Goal: Transaction & Acquisition: Book appointment/travel/reservation

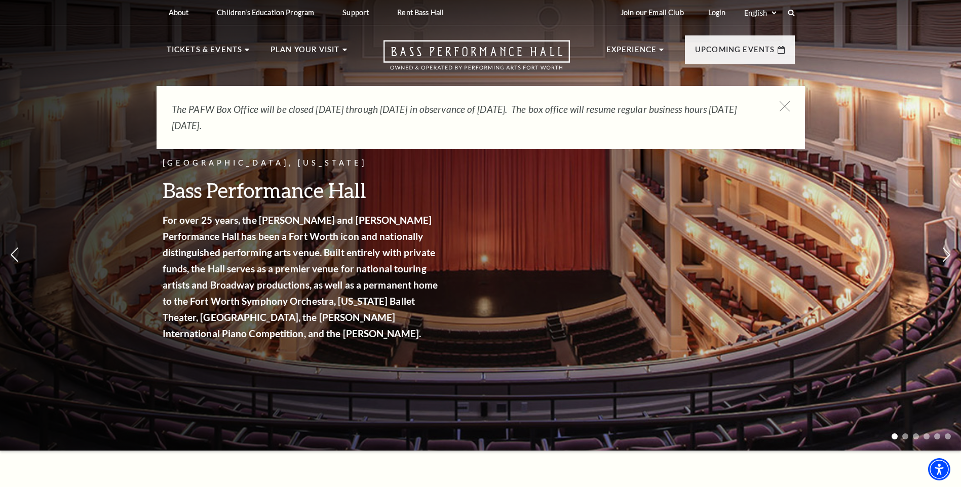
click at [790, 114] on div "The PAFW Box Office will be closed Saturday, August 30th through Monday, Septem…" at bounding box center [481, 117] width 648 height 63
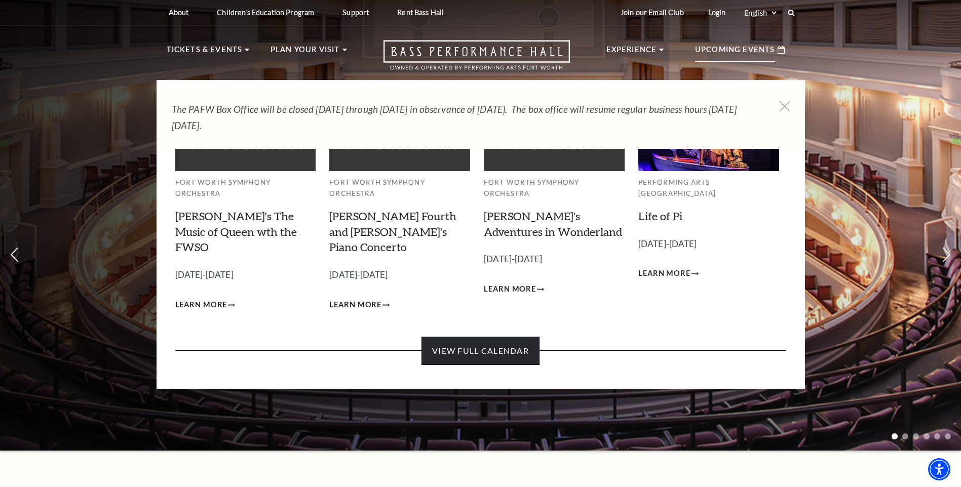
click at [492, 337] on link "View Full Calendar" at bounding box center [480, 351] width 118 height 28
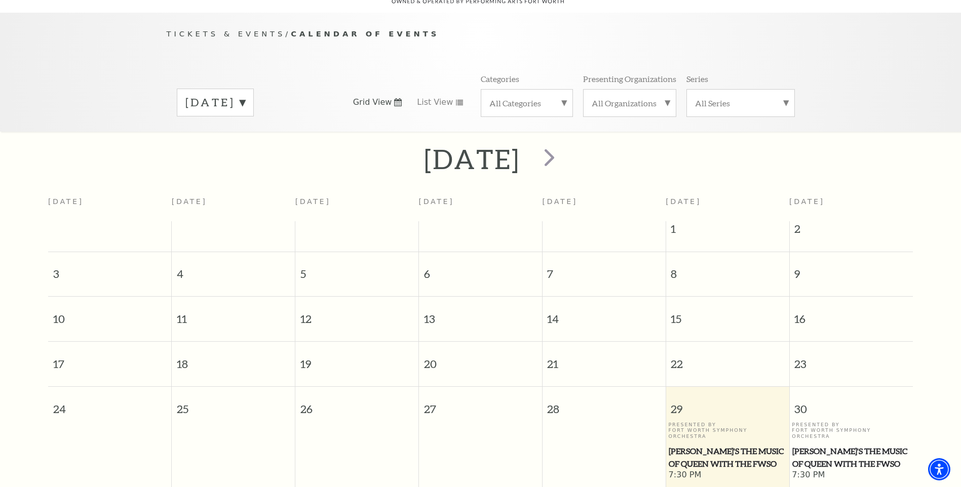
scroll to position [191, 0]
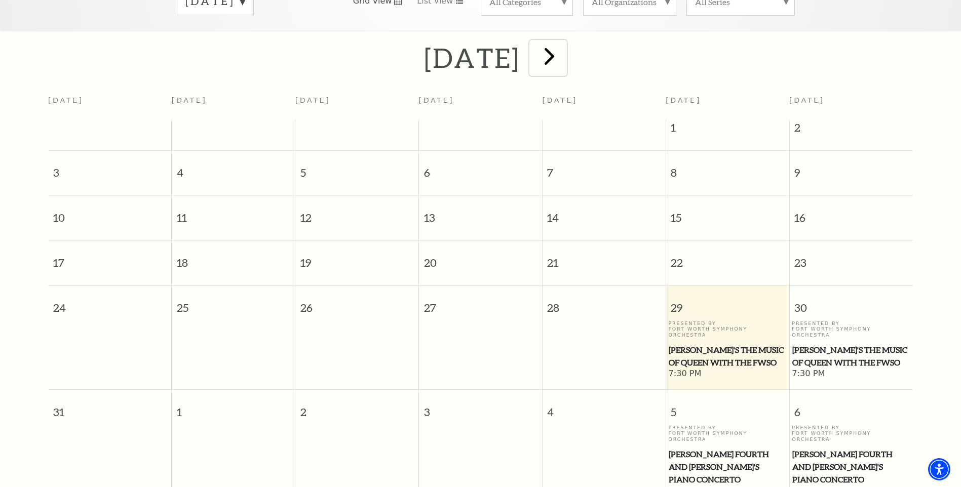
click at [564, 50] on span "next" at bounding box center [549, 56] width 29 height 29
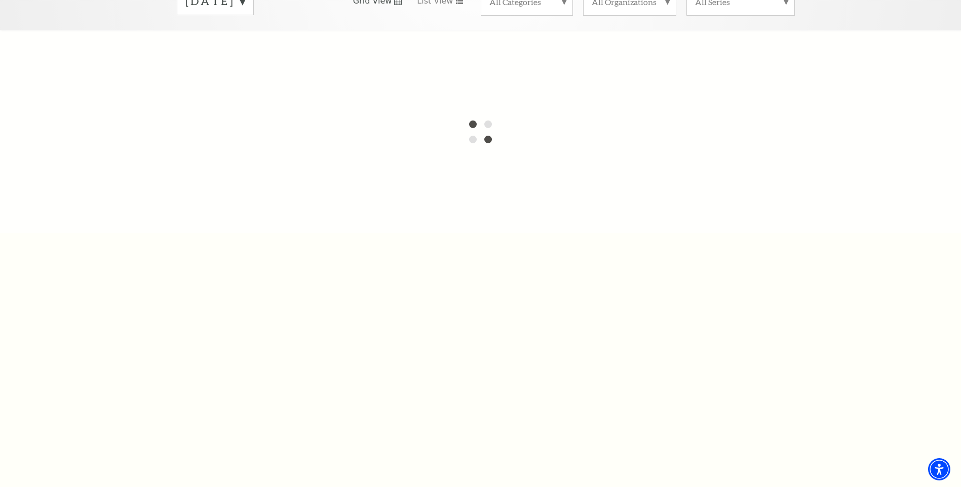
scroll to position [90, 0]
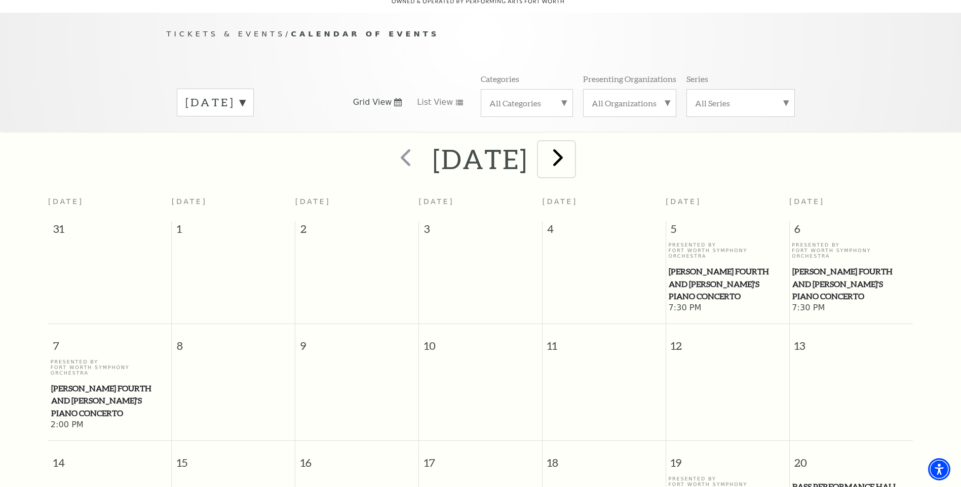
click at [572, 151] on span "next" at bounding box center [558, 157] width 29 height 29
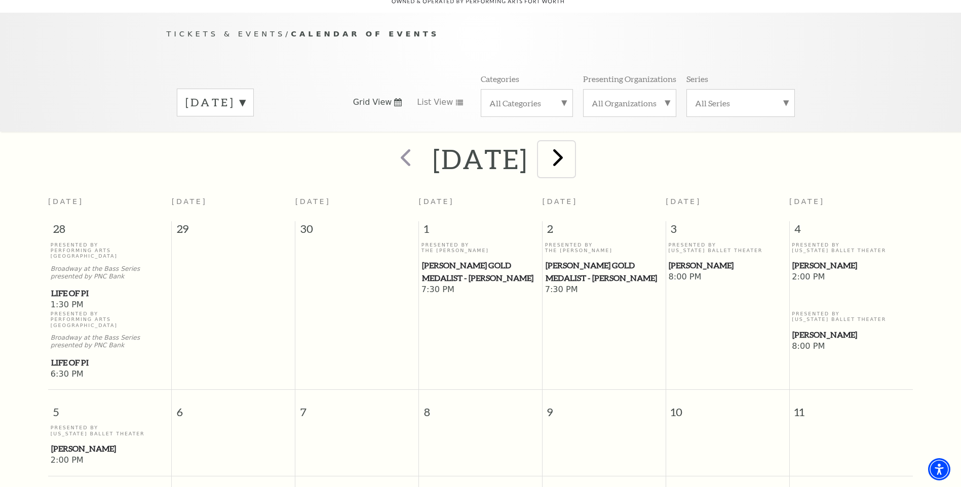
click at [572, 147] on span "next" at bounding box center [558, 157] width 29 height 29
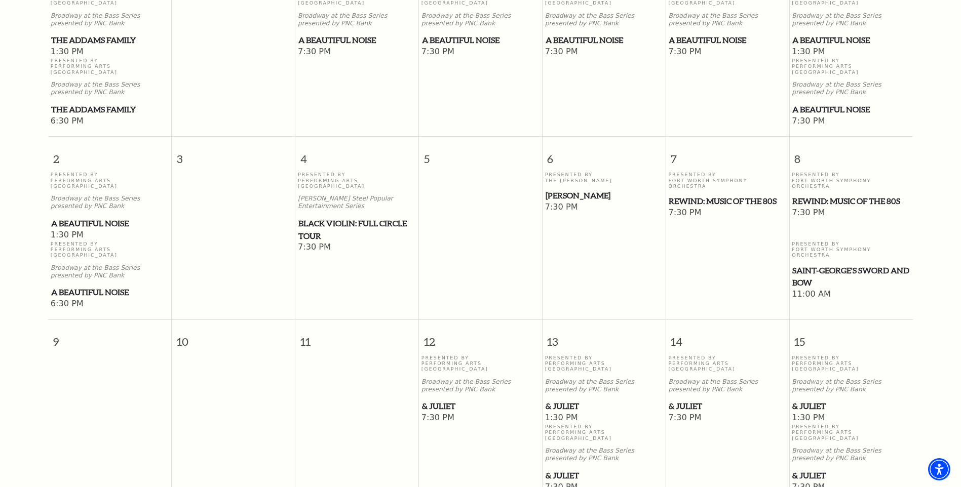
scroll to position [191, 0]
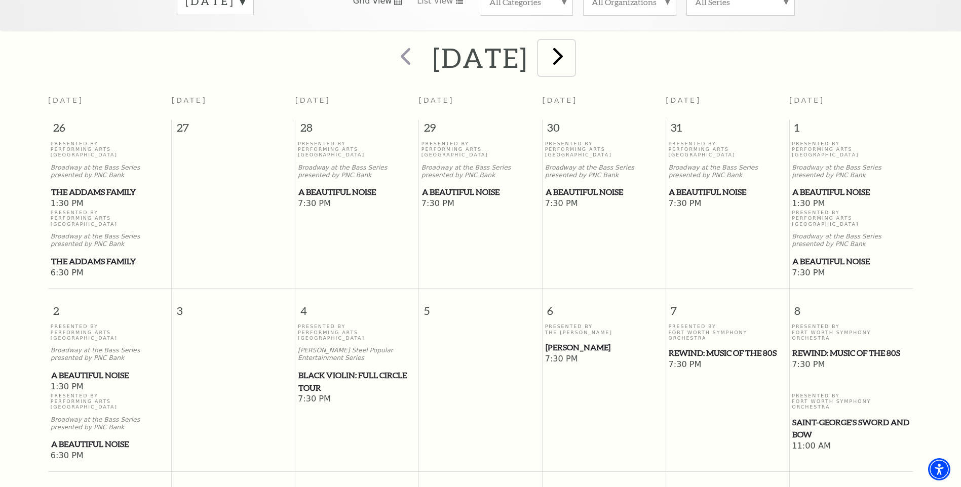
click at [572, 47] on span "next" at bounding box center [558, 56] width 29 height 29
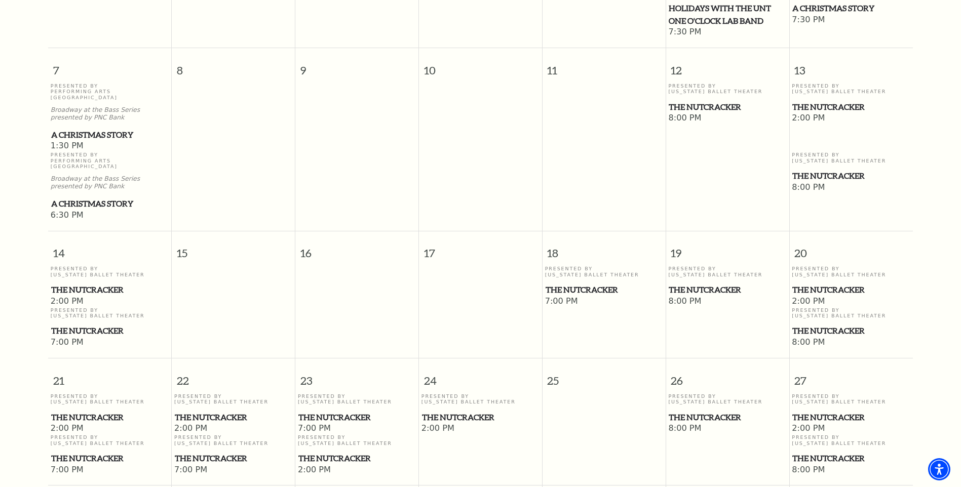
scroll to position [495, 0]
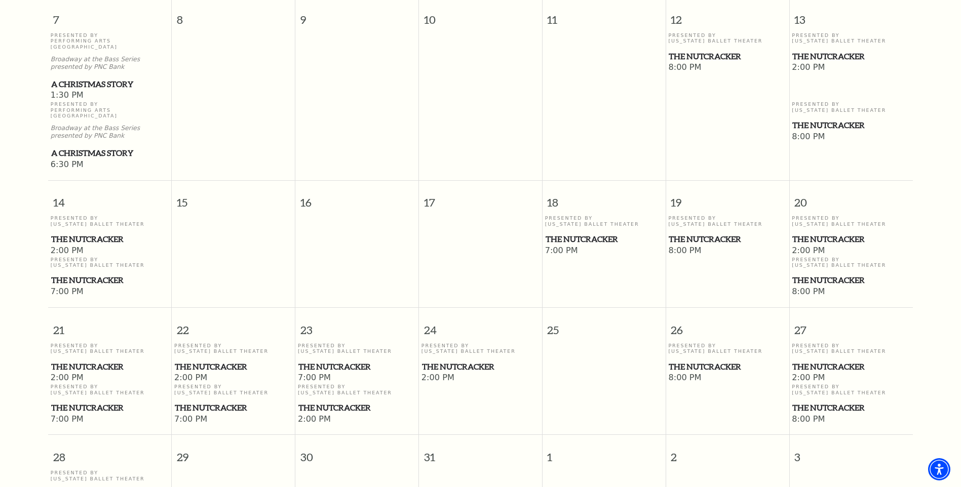
click at [336, 402] on span "The Nutcracker" at bounding box center [356, 408] width 117 height 13
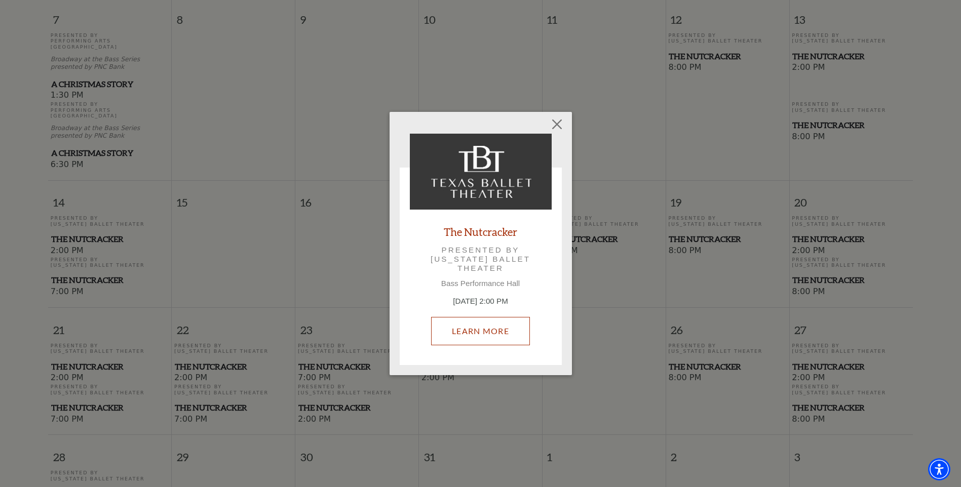
click at [496, 331] on link "Learn More" at bounding box center [480, 331] width 99 height 28
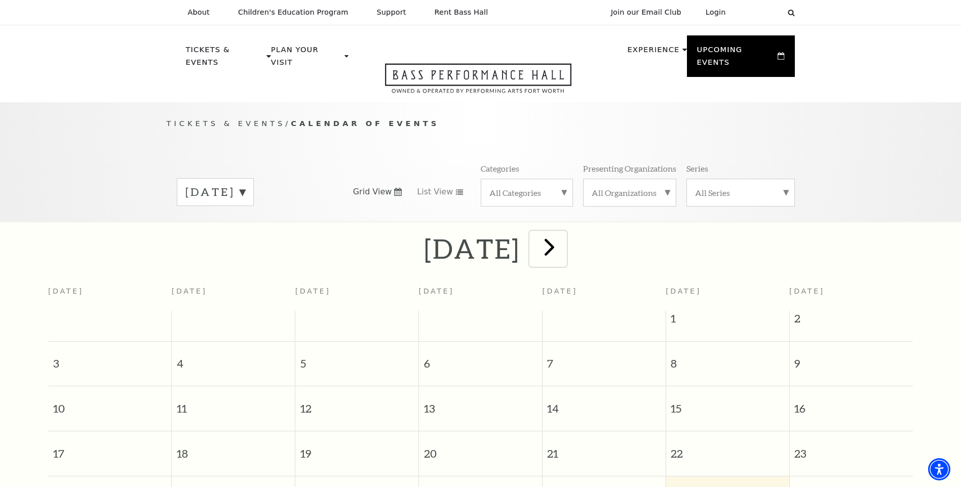
click at [564, 236] on span "next" at bounding box center [549, 247] width 29 height 29
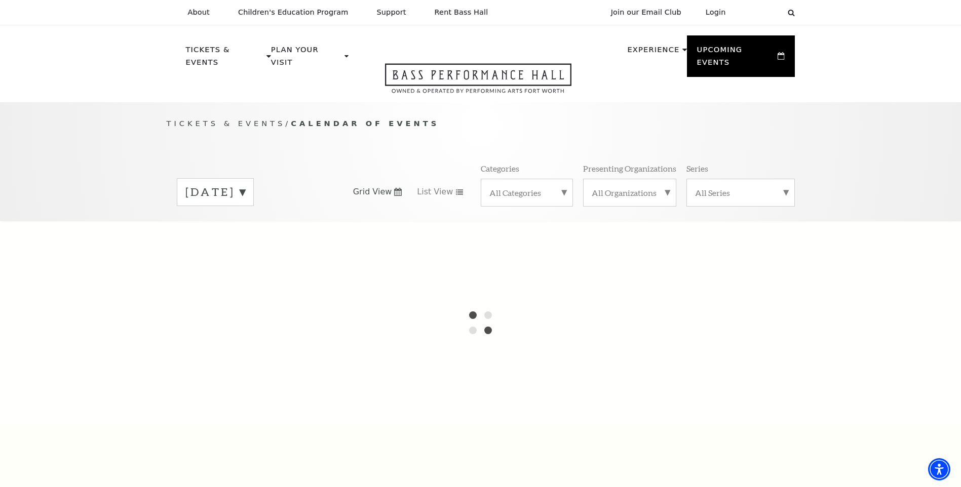
scroll to position [90, 0]
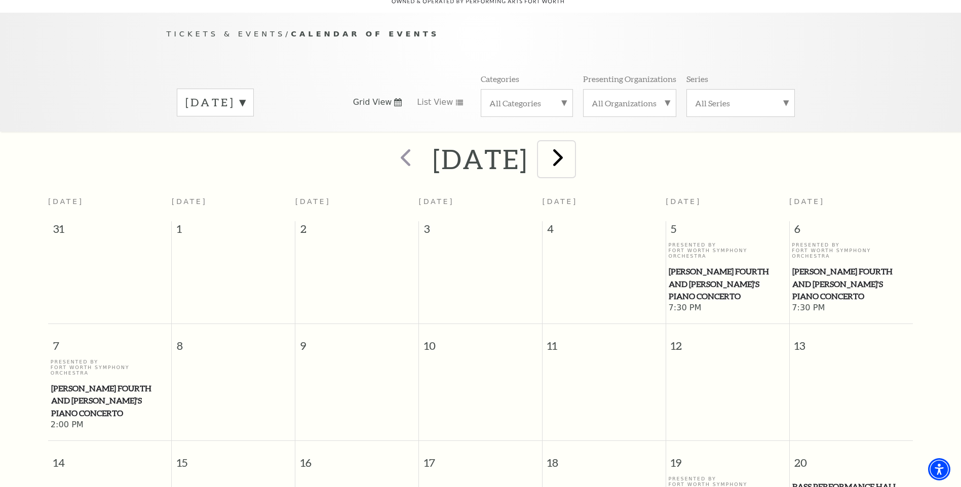
click at [572, 153] on span "next" at bounding box center [558, 157] width 29 height 29
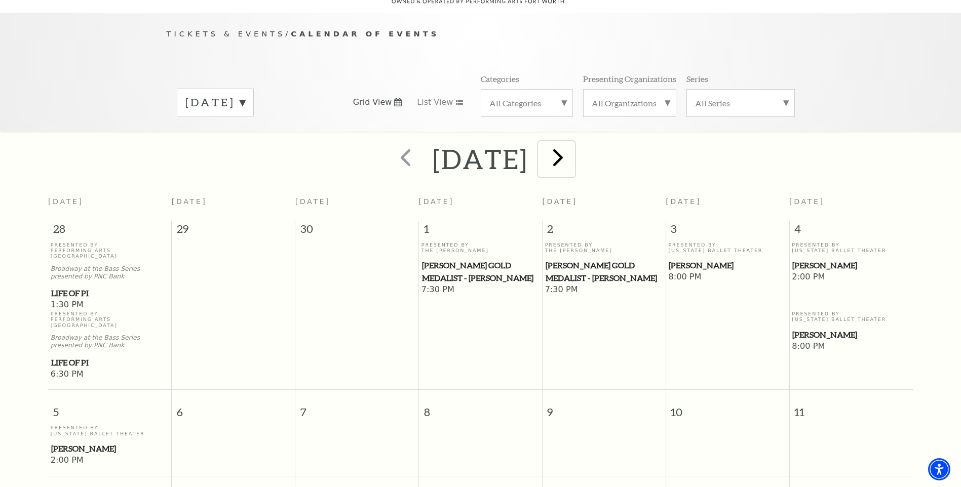
click at [572, 148] on span "next" at bounding box center [558, 157] width 29 height 29
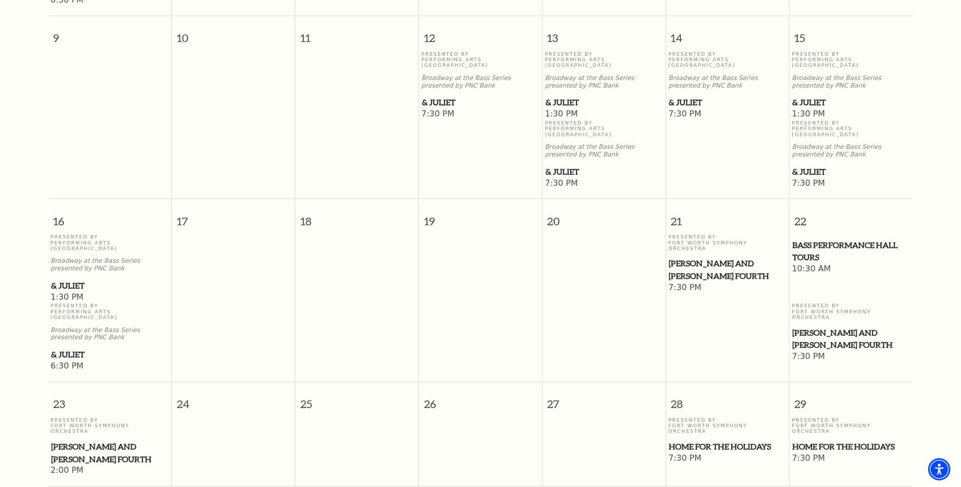
scroll to position [698, 0]
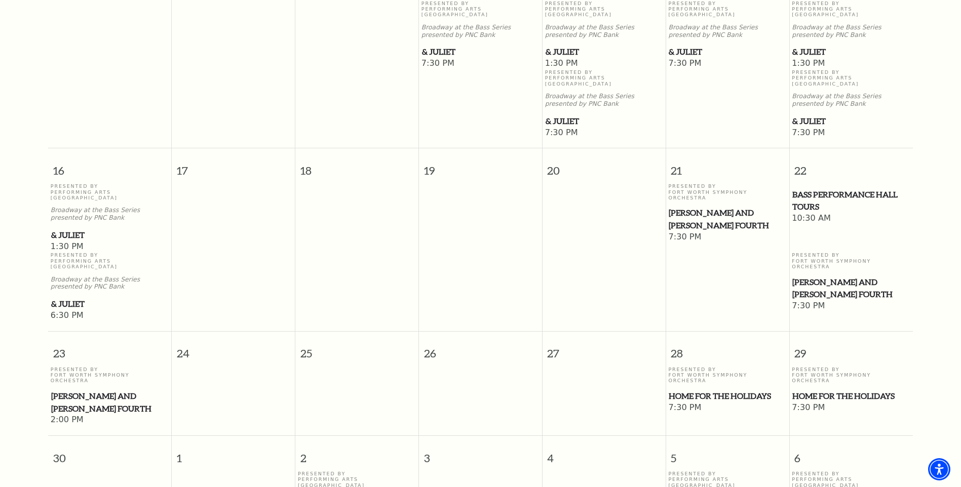
click at [704, 390] on span "Home for the Holidays" at bounding box center [727, 396] width 117 height 13
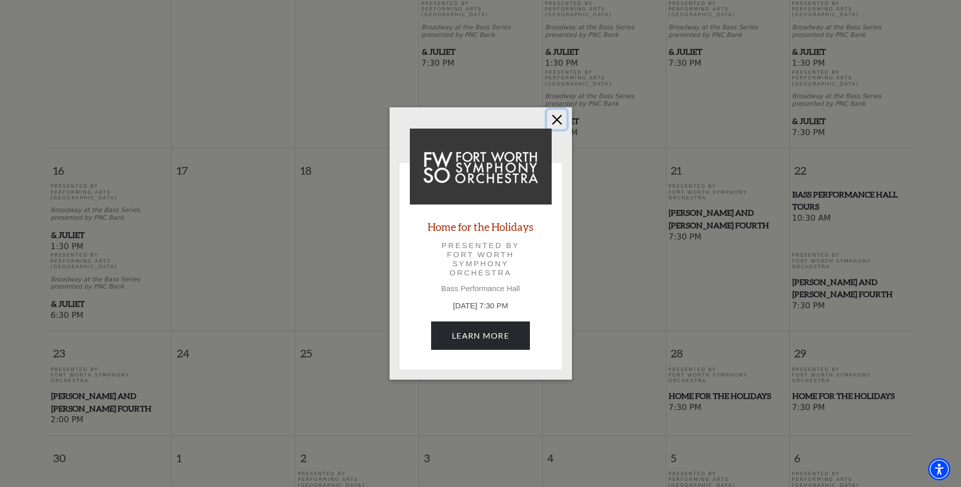
click at [554, 118] on button "Close" at bounding box center [556, 119] width 19 height 19
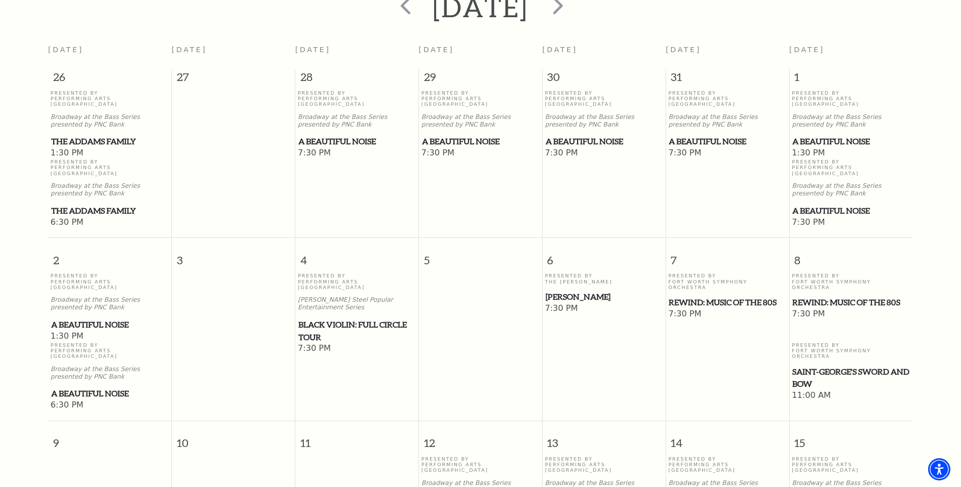
scroll to position [191, 0]
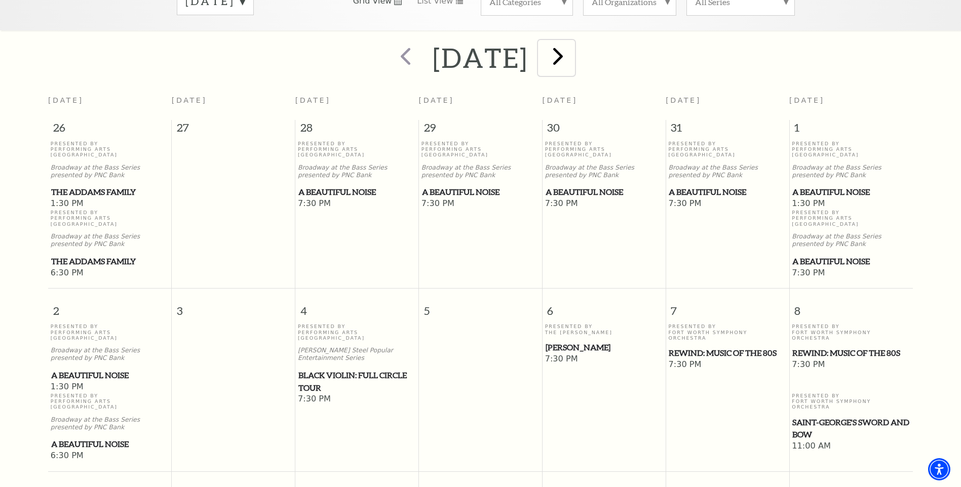
click at [572, 51] on span "next" at bounding box center [558, 56] width 29 height 29
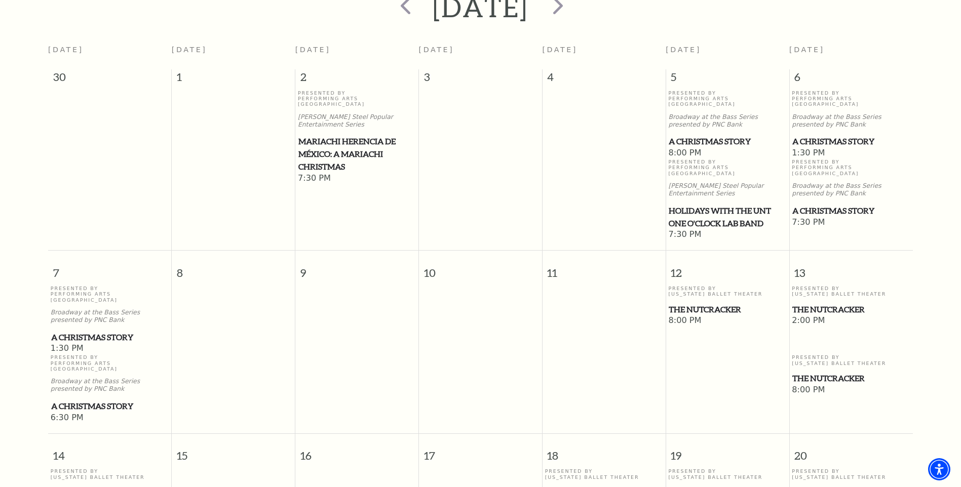
scroll to position [444, 0]
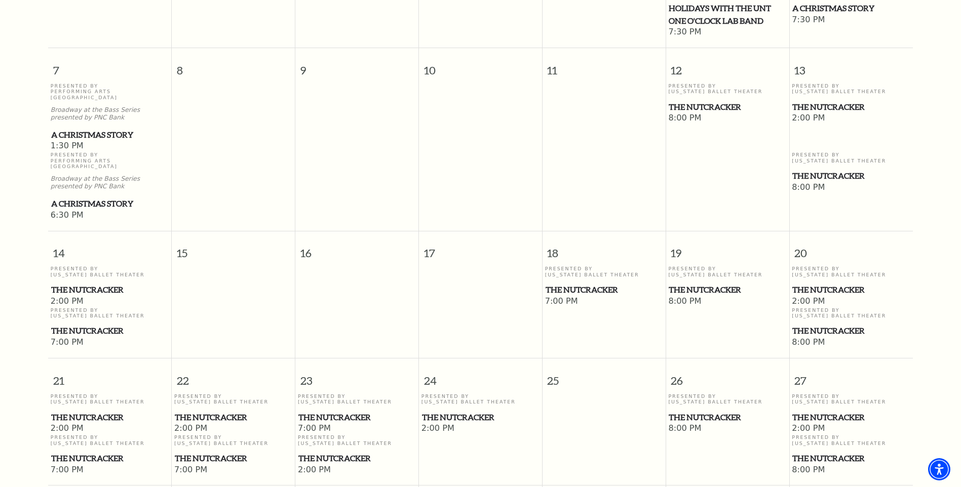
click at [313, 435] on p "Presented By Texas Ballet Theater" at bounding box center [357, 441] width 118 height 12
click at [311, 452] on span "The Nutcracker" at bounding box center [356, 458] width 117 height 13
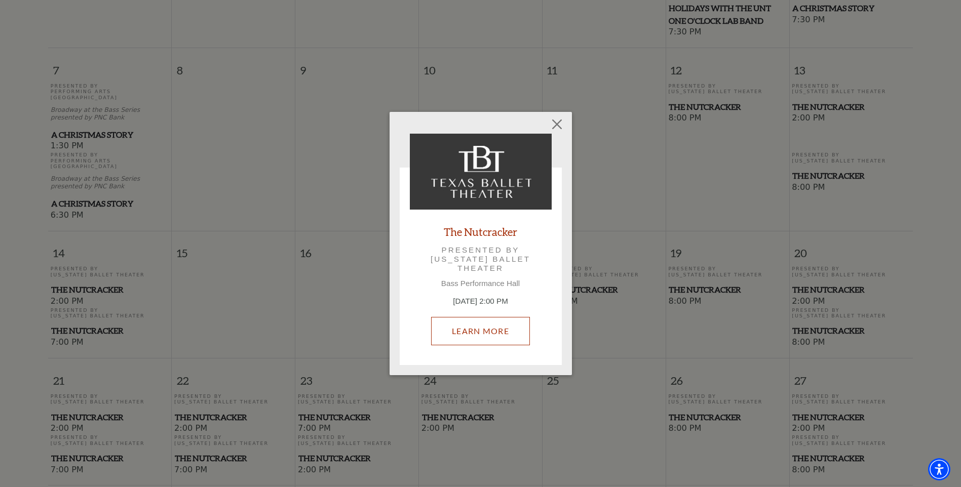
click at [486, 327] on link "Learn More" at bounding box center [480, 331] width 99 height 28
